Goal: Information Seeking & Learning: Check status

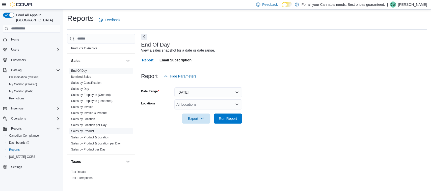
scroll to position [344, 0]
click at [102, 142] on link "Sales by Product & Location per Day" at bounding box center [95, 143] width 49 height 4
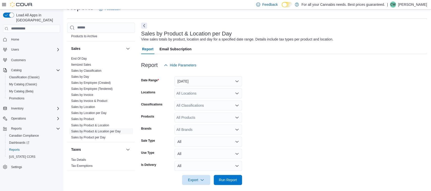
scroll to position [12, 0]
click at [214, 98] on div "All Locations" at bounding box center [208, 93] width 68 height 10
type input "***"
click at [206, 102] on span "TCS0533 Richmond" at bounding box center [214, 101] width 53 height 5
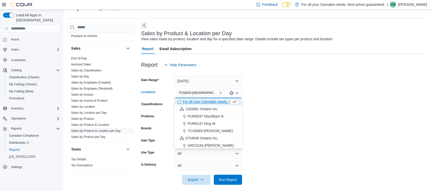
click at [272, 108] on form "Date Range Yesterday Locations TCS0533 Richmond Combo box. Selected. TCS0533 Ri…" at bounding box center [284, 127] width 286 height 115
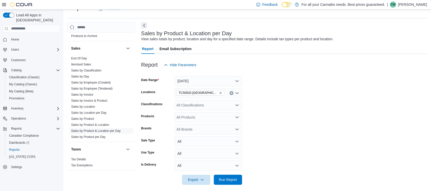
click at [213, 106] on div "All Classifications" at bounding box center [208, 105] width 68 height 10
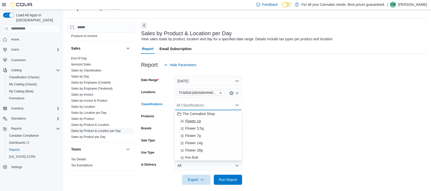
click at [221, 120] on div "Flower 1g" at bounding box center [208, 121] width 62 height 5
click at [221, 120] on div "Flower 3.5g" at bounding box center [203, 121] width 52 height 5
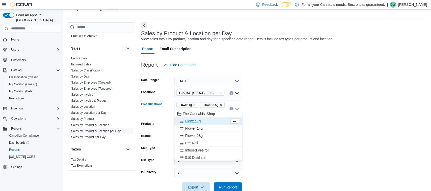
click at [210, 123] on div "Flower 7g" at bounding box center [203, 121] width 52 height 5
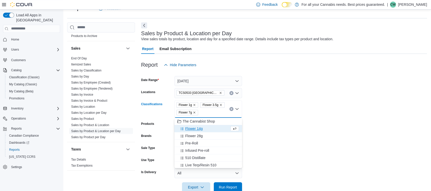
click at [205, 131] on button "Flower 14g" at bounding box center [208, 128] width 68 height 7
click at [204, 131] on div "Flower 28g" at bounding box center [203, 128] width 52 height 5
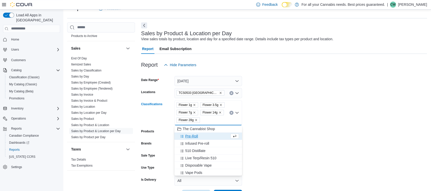
click at [213, 137] on div "Pre-Roll" at bounding box center [203, 136] width 52 height 5
click at [211, 137] on div "Infused Pre-roll" at bounding box center [203, 136] width 52 height 5
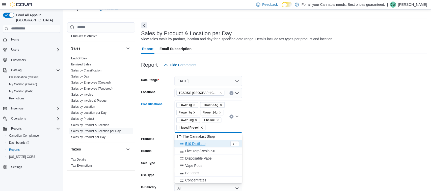
click at [210, 144] on div "510 Distillate" at bounding box center [203, 144] width 52 height 5
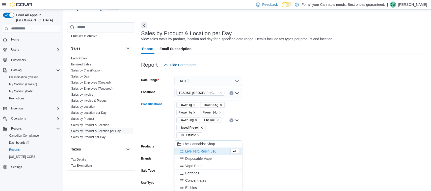
click at [208, 150] on span "Live Terp/Resin 510" at bounding box center [200, 151] width 31 height 5
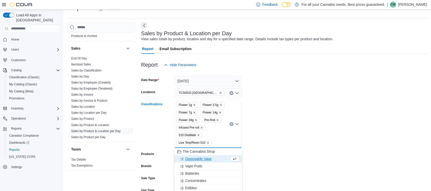
click at [214, 159] on div "Disposable Vape" at bounding box center [203, 159] width 52 height 5
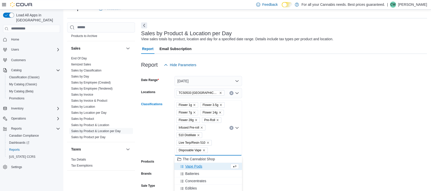
click at [210, 167] on div "Vape Pods" at bounding box center [203, 166] width 52 height 5
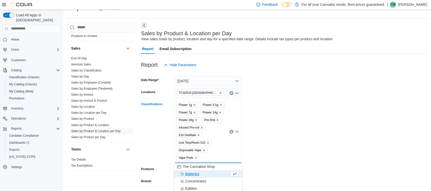
click at [264, 158] on form "Date Range Yesterday Locations TCS0533 Richmond Classifications Flower 1g Flowe…" at bounding box center [284, 154] width 286 height 168
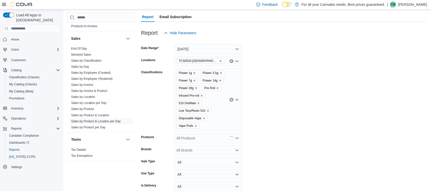
scroll to position [68, 0]
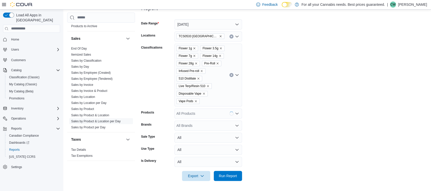
click at [211, 104] on div "Flower 1g Flower 3.5g Flower 7g Flower 14g Flower 28g Pre-Roll Infused Pre-roll…" at bounding box center [208, 75] width 68 height 63
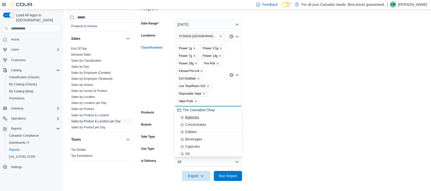
click at [202, 125] on span "Concentrates" at bounding box center [195, 124] width 21 height 5
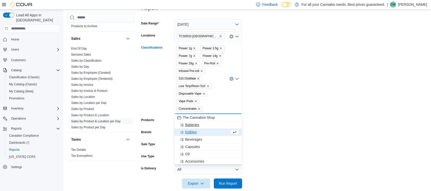
click at [202, 125] on div "Batteries" at bounding box center [208, 125] width 62 height 5
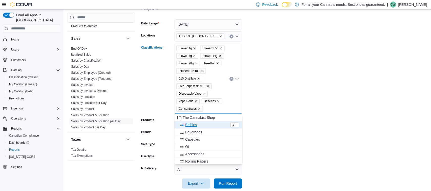
click at [217, 102] on icon "Remove Batteries from selection in this group" at bounding box center [218, 101] width 3 height 3
click at [201, 131] on div "Edibles" at bounding box center [208, 132] width 62 height 5
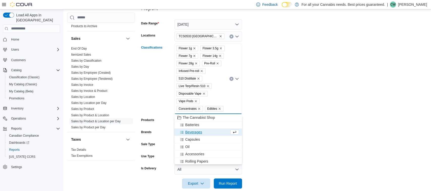
click at [201, 132] on span "Beverages" at bounding box center [193, 132] width 17 height 5
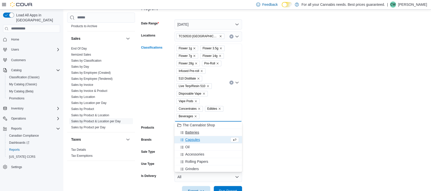
click at [201, 135] on button "Batteries" at bounding box center [208, 132] width 68 height 7
click at [199, 138] on div "Oil" at bounding box center [208, 139] width 62 height 5
click at [252, 118] on form "Date Range Yesterday Locations TCS0533 Richmond Classifications Flower 1g Flowe…" at bounding box center [284, 104] width 286 height 183
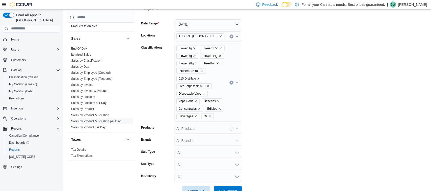
click at [219, 119] on div "Flower 1g Flower 3.5g Flower 7g Flower 14g Flower 28g Pre-Roll Infused Pre-roll…" at bounding box center [208, 83] width 68 height 78
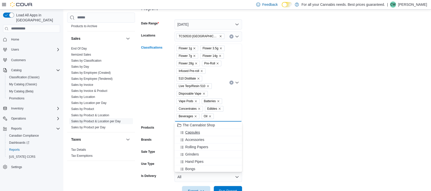
click at [208, 135] on button "Capsules" at bounding box center [208, 132] width 68 height 7
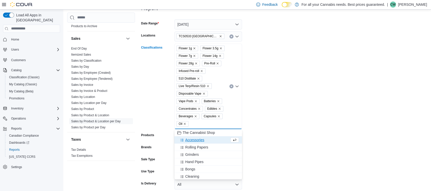
click at [264, 125] on form "Date Range Yesterday Locations TCS0533 Richmond Classifications Flower 1g Flowe…" at bounding box center [284, 108] width 286 height 191
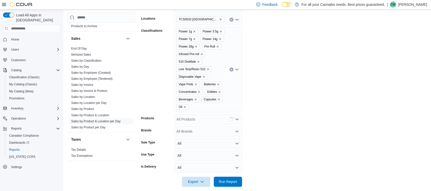
scroll to position [91, 0]
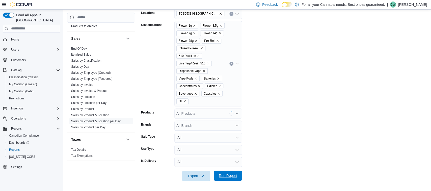
click at [226, 174] on span "Run Report" at bounding box center [228, 176] width 18 height 5
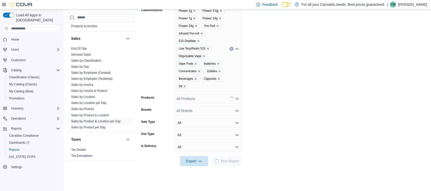
scroll to position [79, 0]
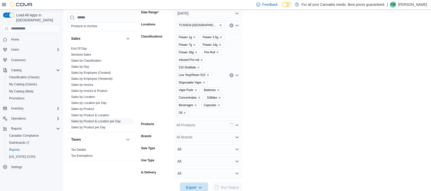
click at [217, 91] on icon "Remove Batteries from selection in this group" at bounding box center [218, 90] width 3 height 3
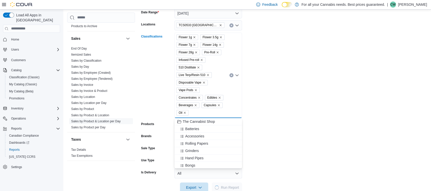
click at [285, 111] on form "Date Range Yesterday Locations TCS0533 Richmond Classifications Flower 1g Flowe…" at bounding box center [284, 97] width 286 height 191
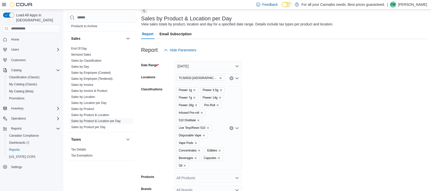
scroll to position [132, 0]
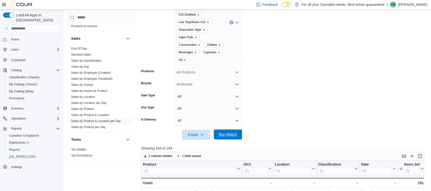
click at [227, 136] on span "Run Report" at bounding box center [228, 134] width 18 height 5
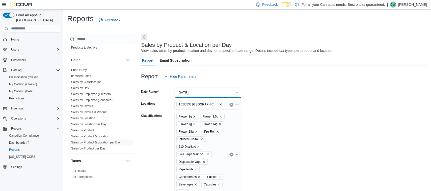
click at [208, 90] on button "Yesterday" at bounding box center [208, 93] width 68 height 10
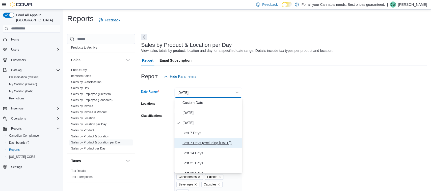
click at [209, 144] on span "Last 7 Days (excluding today)" at bounding box center [211, 143] width 58 height 6
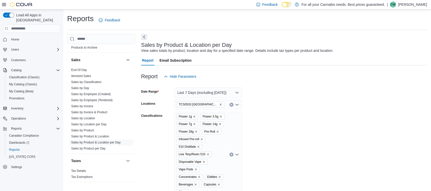
click at [293, 126] on form "Date Range Last 7 Days (excluding today) Locations TCS0533 Richmond Classificat…" at bounding box center [284, 177] width 286 height 191
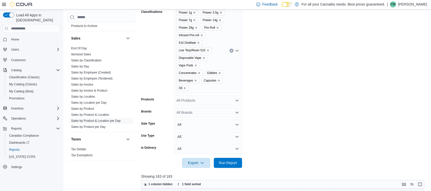
scroll to position [106, 0]
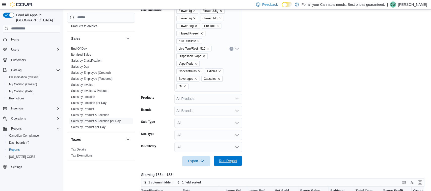
click at [230, 156] on div "Export Run Report" at bounding box center [191, 161] width 101 height 10
click at [228, 160] on span "Run Report" at bounding box center [228, 161] width 18 height 5
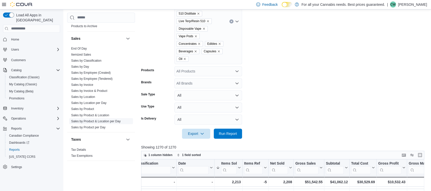
scroll to position [185, 0]
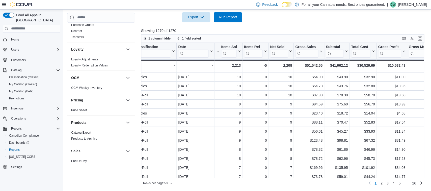
scroll to position [139, 0]
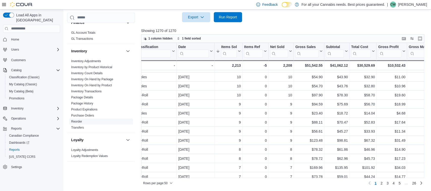
click at [79, 122] on link "Reorder" at bounding box center [76, 122] width 11 height 4
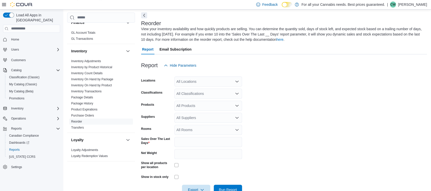
scroll to position [22, 0]
click at [203, 84] on div "All Locations" at bounding box center [208, 81] width 68 height 10
type input "***"
click at [211, 91] on span "TCS0533 Richmond" at bounding box center [214, 90] width 53 height 5
click at [265, 87] on form "Locations TCS0533 Richmond Classifications All Classifications Products All Pro…" at bounding box center [284, 132] width 286 height 125
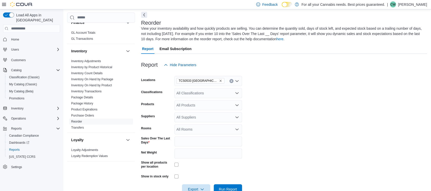
click at [199, 94] on div "All Classifications" at bounding box center [208, 94] width 68 height 10
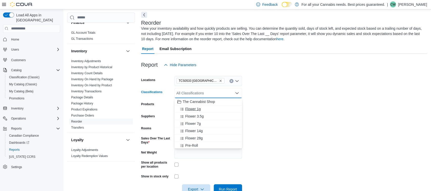
click at [197, 108] on span "Flower 1g" at bounding box center [192, 109] width 15 height 5
click at [197, 108] on span "Flower 3.5g" at bounding box center [194, 109] width 18 height 5
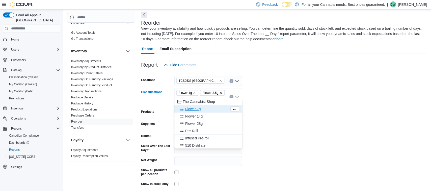
click at [198, 110] on span "Flower 7g" at bounding box center [192, 109] width 15 height 5
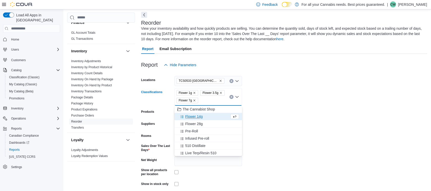
click at [198, 116] on span "Flower 14g" at bounding box center [193, 117] width 17 height 5
click at [199, 119] on span "Flower 28g" at bounding box center [193, 117] width 17 height 5
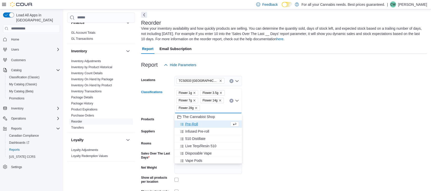
click at [198, 125] on div "Pre-Roll" at bounding box center [203, 124] width 52 height 5
click at [198, 126] on span "Infused Pre-roll" at bounding box center [197, 124] width 24 height 5
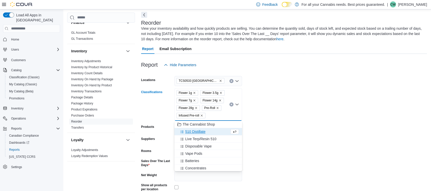
click at [199, 131] on span "510 Distillate" at bounding box center [195, 132] width 20 height 5
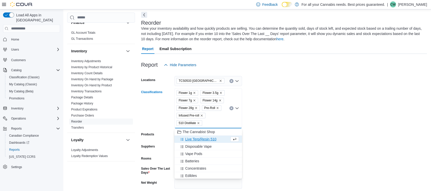
click at [206, 141] on span "Live Terp/Resin 510" at bounding box center [200, 139] width 31 height 5
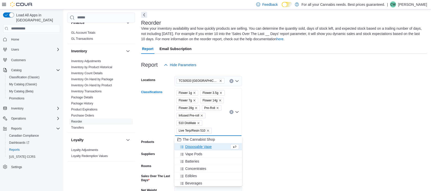
click at [207, 147] on span "Disposable Vape" at bounding box center [198, 147] width 26 height 5
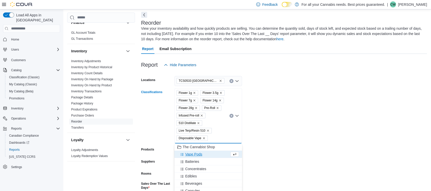
click at [205, 154] on div "Vape Pods" at bounding box center [203, 154] width 52 height 5
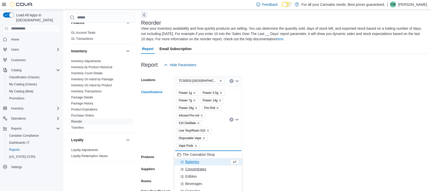
click at [213, 169] on div "Concentrates" at bounding box center [208, 169] width 62 height 5
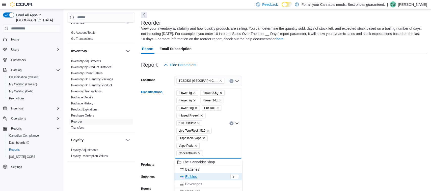
click at [208, 177] on div "Edibles" at bounding box center [203, 177] width 52 height 5
click at [207, 180] on button "Beverages" at bounding box center [208, 177] width 68 height 7
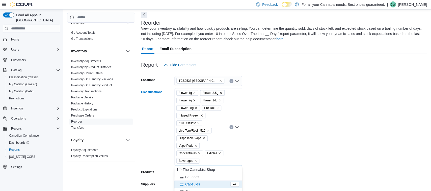
click at [201, 185] on div "Capsules" at bounding box center [203, 184] width 52 height 5
click at [203, 185] on div "Oil" at bounding box center [203, 184] width 52 height 5
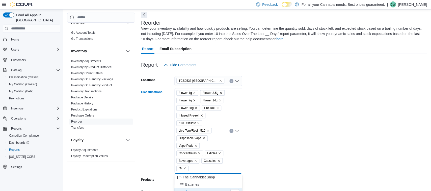
click at [285, 163] on form "Locations TCS0533 Richmond Classifications Flower 1g Flower 3.5g Flower 7g Flow…" at bounding box center [284, 170] width 286 height 200
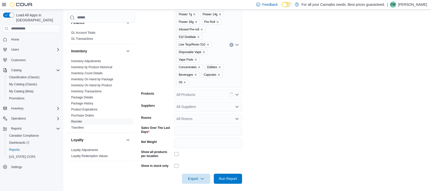
scroll to position [111, 0]
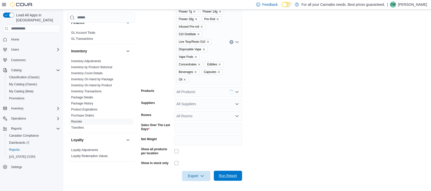
click at [228, 175] on span "Run Report" at bounding box center [228, 176] width 18 height 5
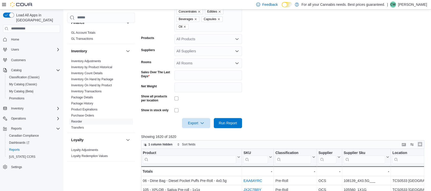
click at [422, 144] on button "Enter fullscreen" at bounding box center [420, 145] width 6 height 6
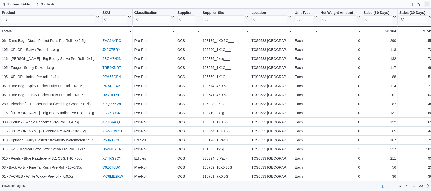
scroll to position [139, 0]
click at [24, 3] on span "1 column hidden" at bounding box center [19, 4] width 24 height 4
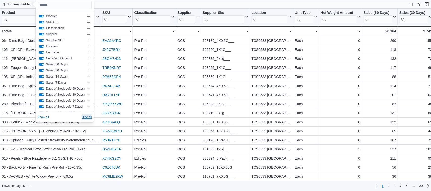
click at [87, 116] on span "Hide all" at bounding box center [86, 117] width 10 height 4
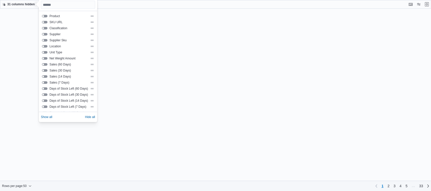
click at [45, 16] on button "Product" at bounding box center [45, 16] width 6 height 3
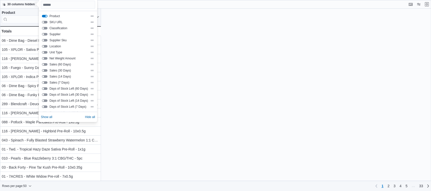
click at [45, 82] on button "Sales (7 Days)" at bounding box center [45, 82] width 6 height 3
click at [46, 107] on button "Days of Stock Left (7 Days)" at bounding box center [45, 107] width 6 height 3
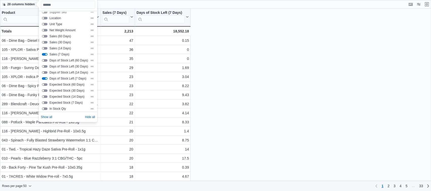
scroll to position [45, 0]
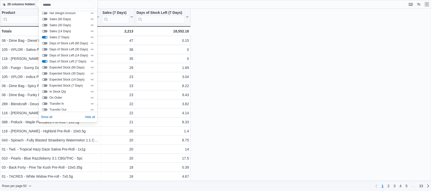
click at [46, 86] on button "Expected Stock (7 Days)" at bounding box center [45, 86] width 6 height 3
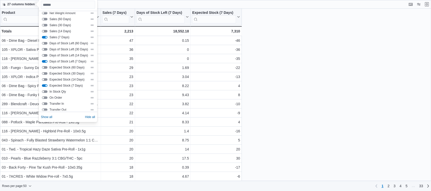
click at [46, 91] on div "In Stock Qty" at bounding box center [68, 92] width 52 height 4
click at [43, 61] on button "Days of Stock Left (7 Days)" at bounding box center [45, 61] width 6 height 3
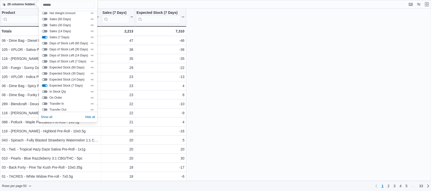
click at [44, 38] on button "Sales (7 Days)" at bounding box center [45, 37] width 6 height 3
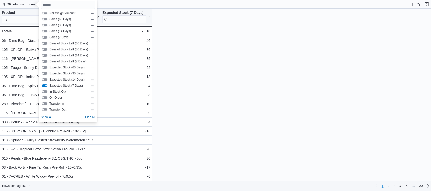
click at [193, 62] on div "Product Click to view column header actions Expected Stock (7 Days) Click to vi…" at bounding box center [215, 95] width 431 height 173
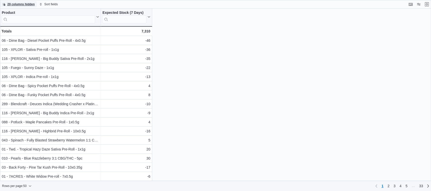
click at [26, 7] on span "29 columns hidden" at bounding box center [18, 4] width 33 height 6
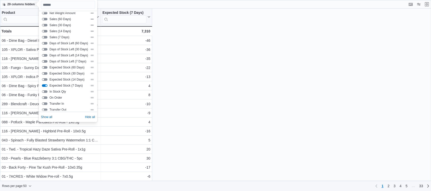
click at [46, 92] on button "In Stock Qty" at bounding box center [45, 92] width 6 height 3
click at [229, 97] on div "Product Click to view column header actions Expected Stock (7 Days) Click to vi…" at bounding box center [215, 95] width 431 height 173
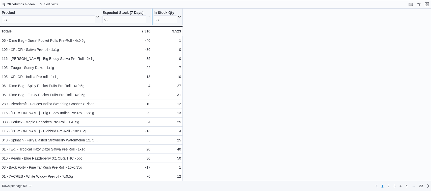
click at [150, 19] on div at bounding box center [152, 17] width 4 height 17
click at [149, 19] on button "Expected Stock (7 Days)" at bounding box center [126, 17] width 48 height 13
click at [135, 35] on span "Sort Low-High" at bounding box center [129, 36] width 19 height 4
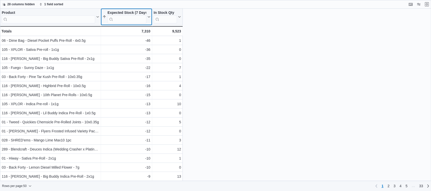
click at [150, 19] on button "Expected Stock (7 Days)" at bounding box center [126, 17] width 48 height 13
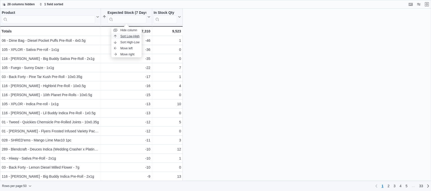
click at [133, 38] on span "Sort Low-High" at bounding box center [129, 36] width 19 height 4
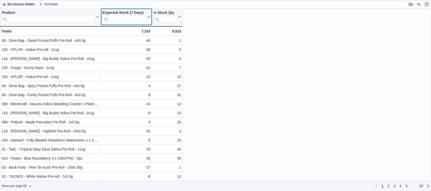
click at [147, 21] on button "Expected Stock (7 Days)" at bounding box center [126, 17] width 48 height 13
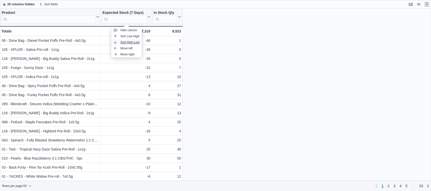
click at [136, 43] on span "Sort High-Low" at bounding box center [129, 42] width 19 height 4
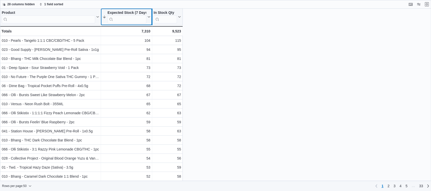
click at [152, 21] on div at bounding box center [152, 17] width 4 height 17
click at [149, 21] on button "Expected Stock (7 Days)" at bounding box center [126, 17] width 48 height 13
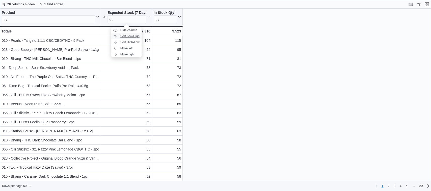
click at [137, 38] on span "Sort Low-High" at bounding box center [129, 36] width 19 height 4
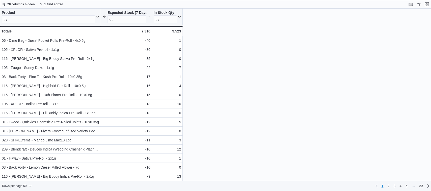
click at [198, 45] on div "Product Click to view column header actions Expected Stock (7 Days) Sorted asce…" at bounding box center [215, 95] width 431 height 173
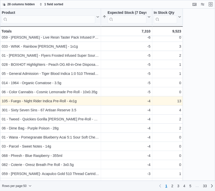
scroll to position [310, 0]
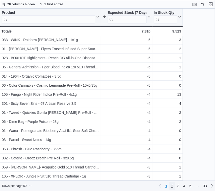
click at [172, 185] on span "2" at bounding box center [172, 185] width 2 height 5
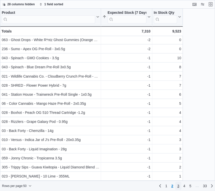
click at [179, 186] on span "3" at bounding box center [178, 185] width 2 height 5
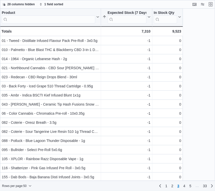
scroll to position [0, 0]
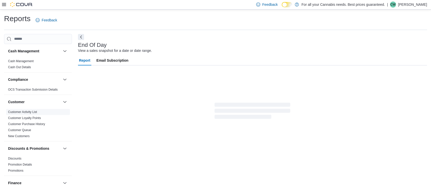
scroll to position [0, 0]
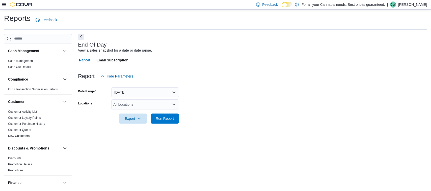
click at [141, 101] on div "All Locations" at bounding box center [145, 105] width 68 height 10
type input "***"
click at [141, 115] on span "TCS0533 Richmond" at bounding box center [151, 113] width 53 height 5
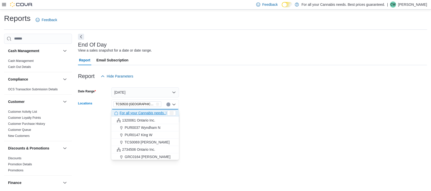
click at [199, 115] on form "Date Range Today Locations TCS0533 Richmond Combo box. Selected. TCS0533 Richmo…" at bounding box center [252, 102] width 349 height 42
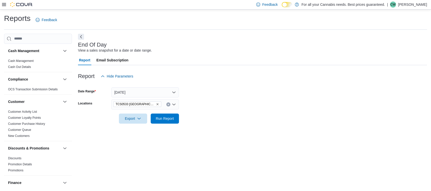
click at [171, 131] on div "End Of Day View a sales snapshot for a date or date range. Report Email Subscri…" at bounding box center [252, 111] width 349 height 154
click at [171, 121] on span "Run Report" at bounding box center [165, 118] width 18 height 5
